Goal: Information Seeking & Learning: Learn about a topic

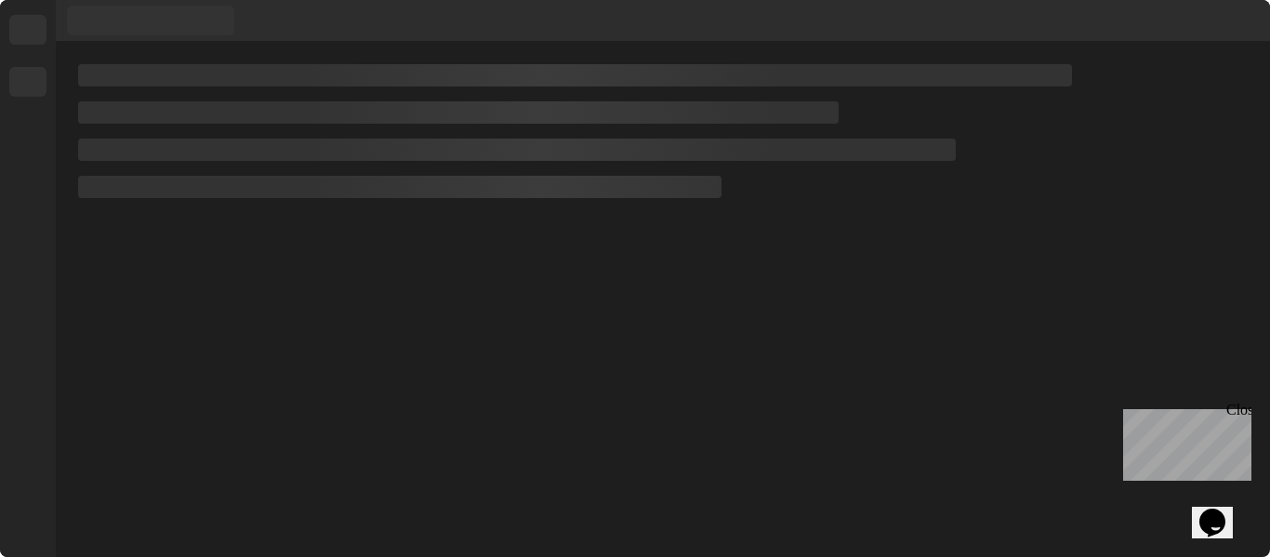
click at [1239, 408] on div "Close" at bounding box center [1237, 413] width 23 height 23
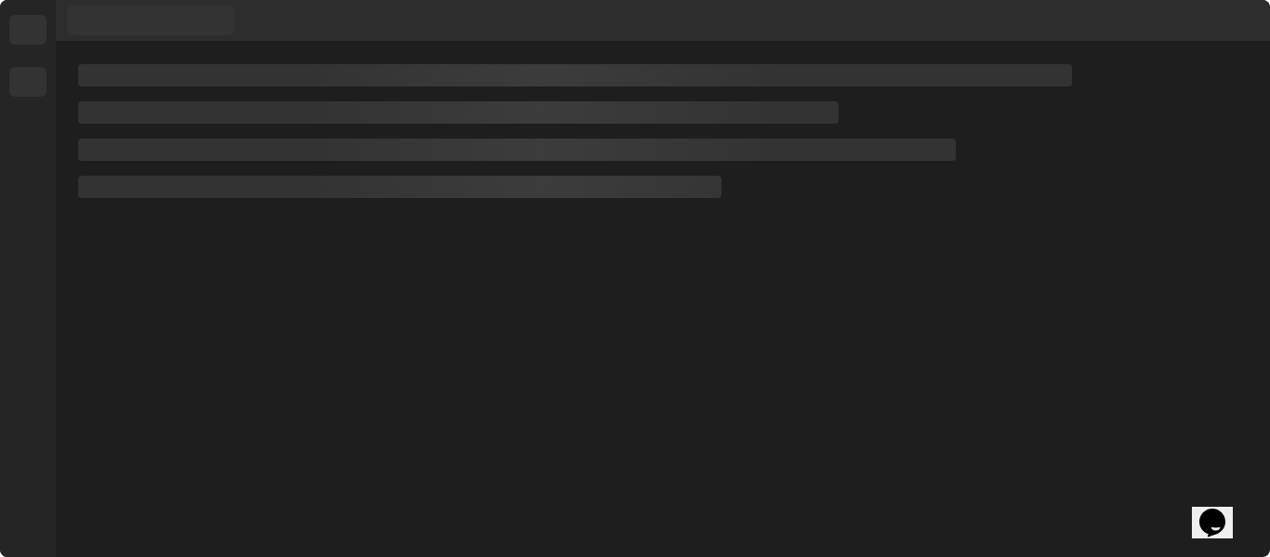
click at [794, 341] on div at bounding box center [663, 299] width 1214 height 515
click at [808, 383] on div at bounding box center [663, 299] width 1214 height 515
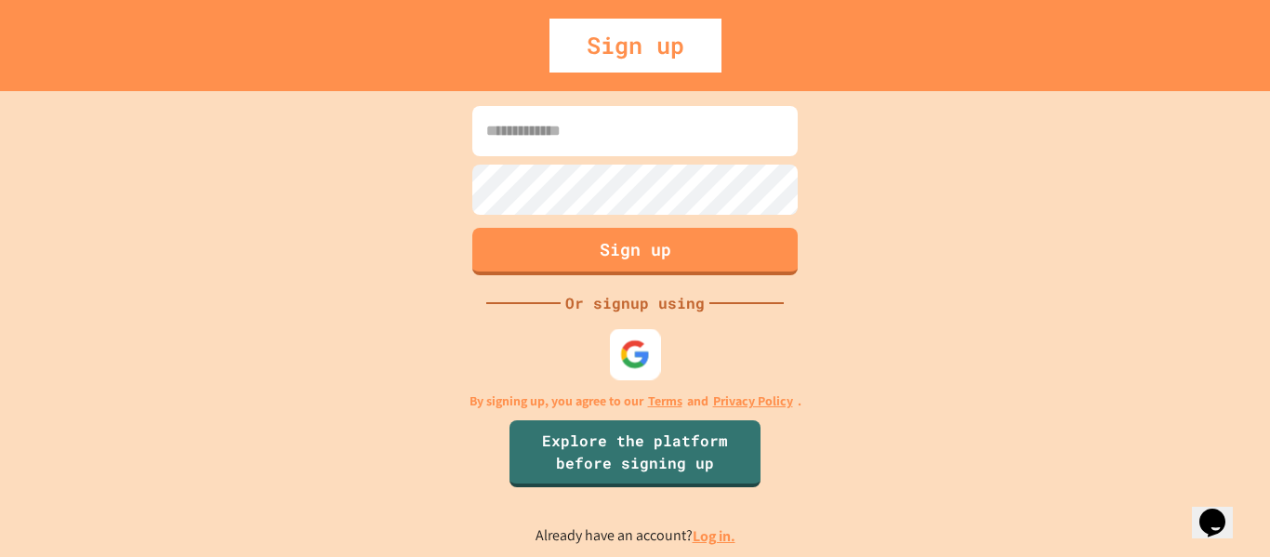
click at [634, 355] on img at bounding box center [635, 353] width 31 height 31
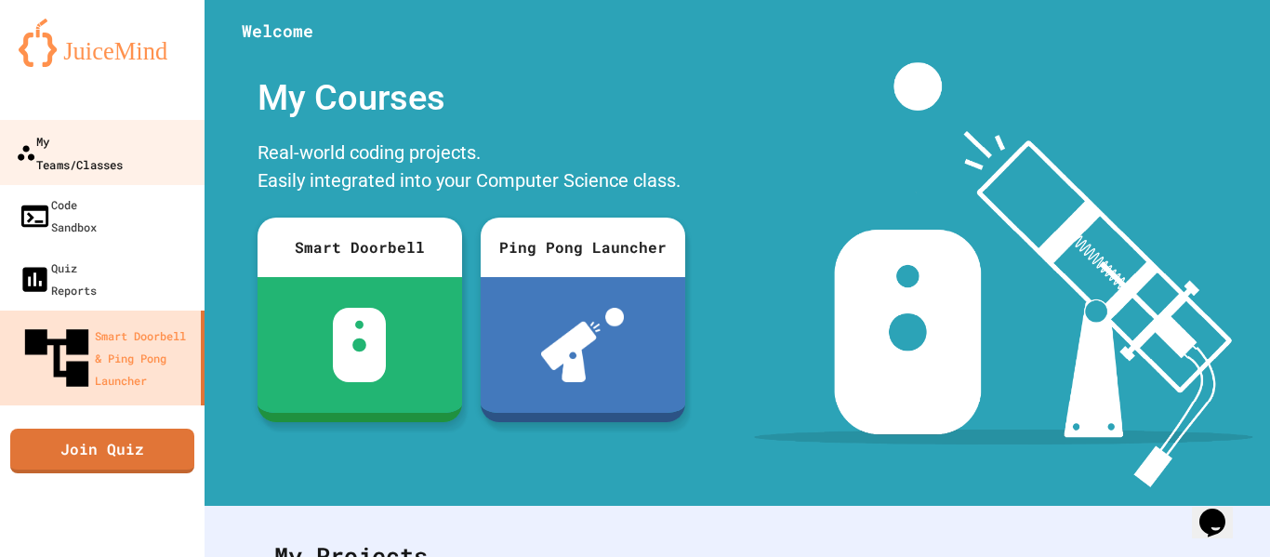
click at [168, 127] on link "My Teams/Classes" at bounding box center [102, 152] width 211 height 65
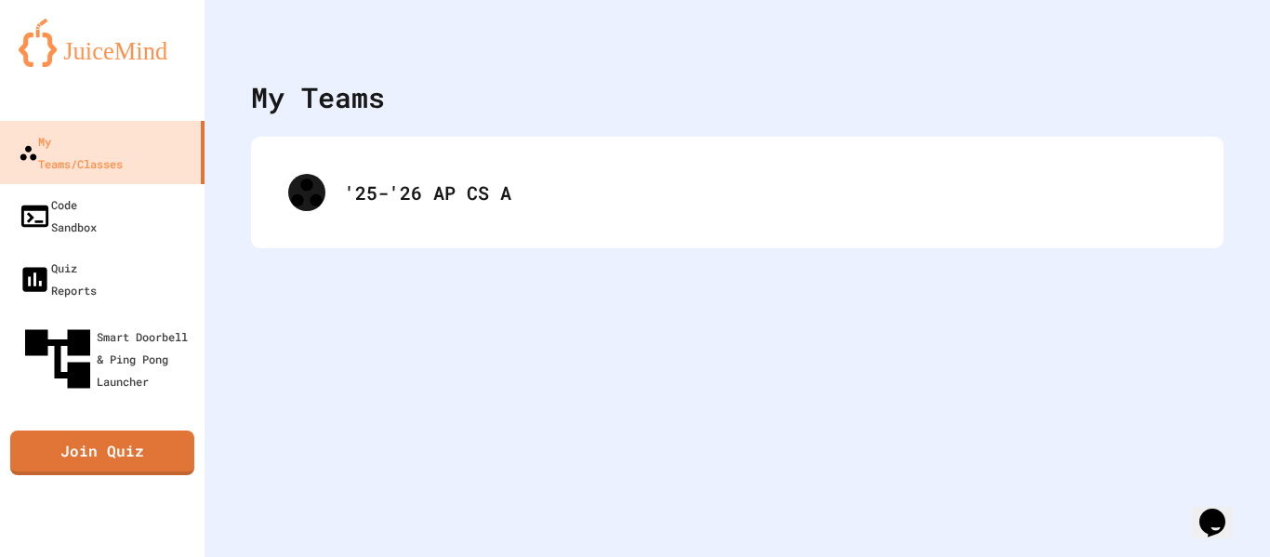
click at [394, 225] on div "'25-'26 AP CS A" at bounding box center [737, 192] width 935 height 74
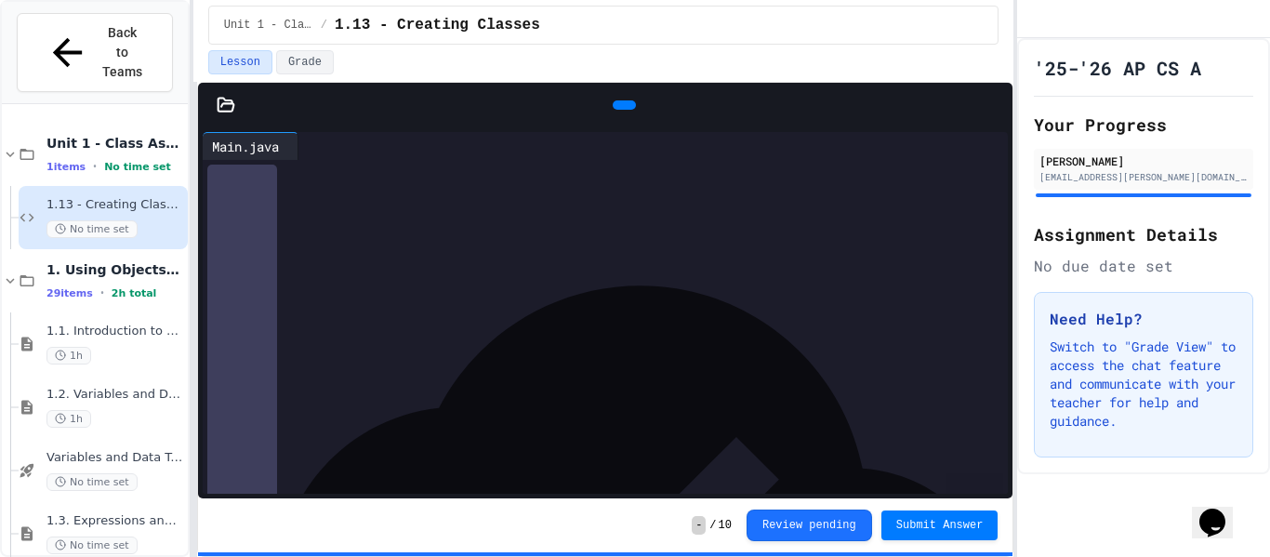
click at [998, 110] on icon at bounding box center [1004, 116] width 13 height 13
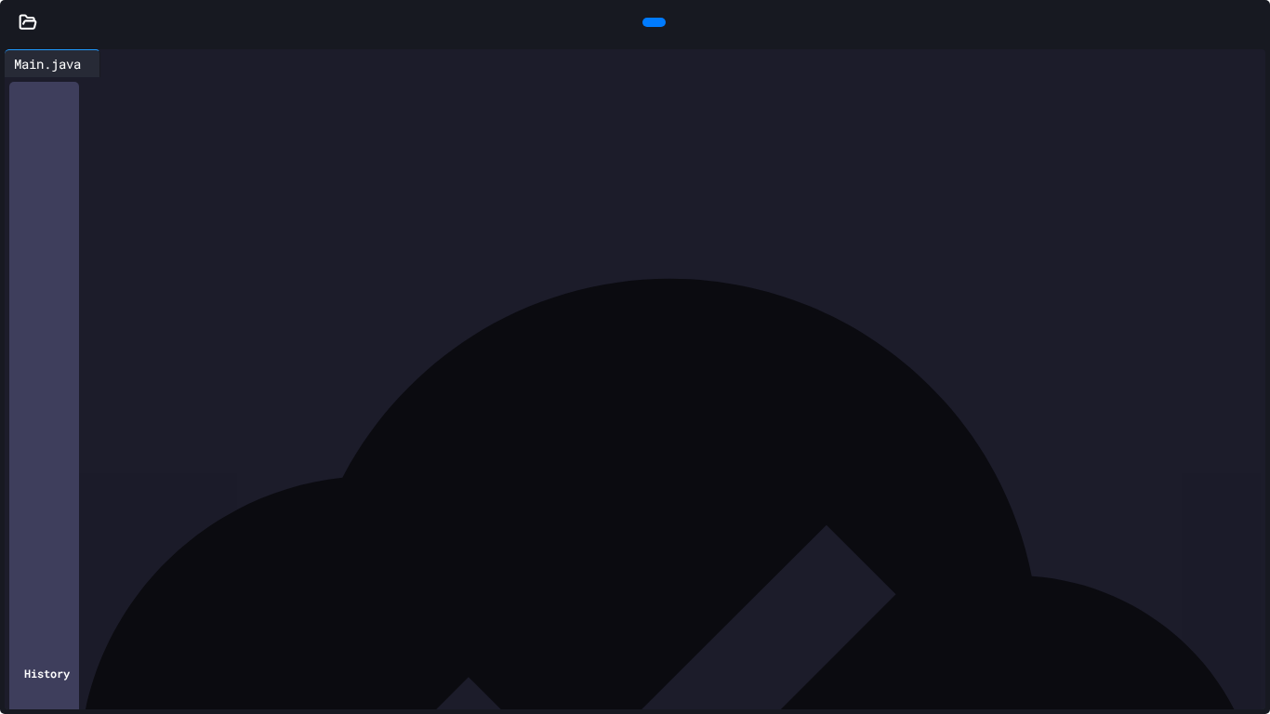
click at [21, 23] on icon at bounding box center [28, 22] width 19 height 19
